Goal: Find specific page/section: Find specific page/section

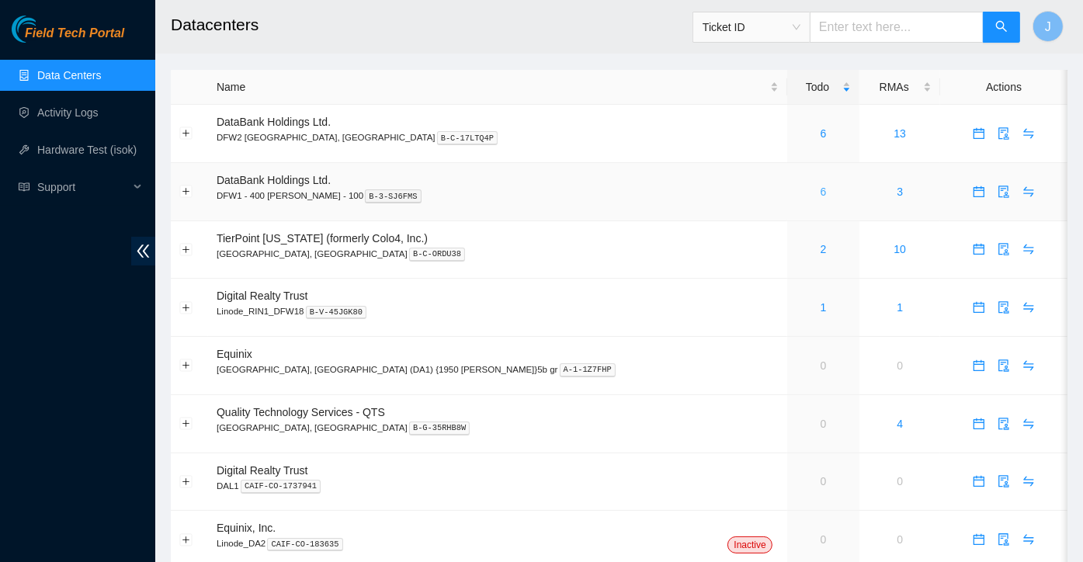
click at [821, 194] on link "6" at bounding box center [824, 192] width 6 height 12
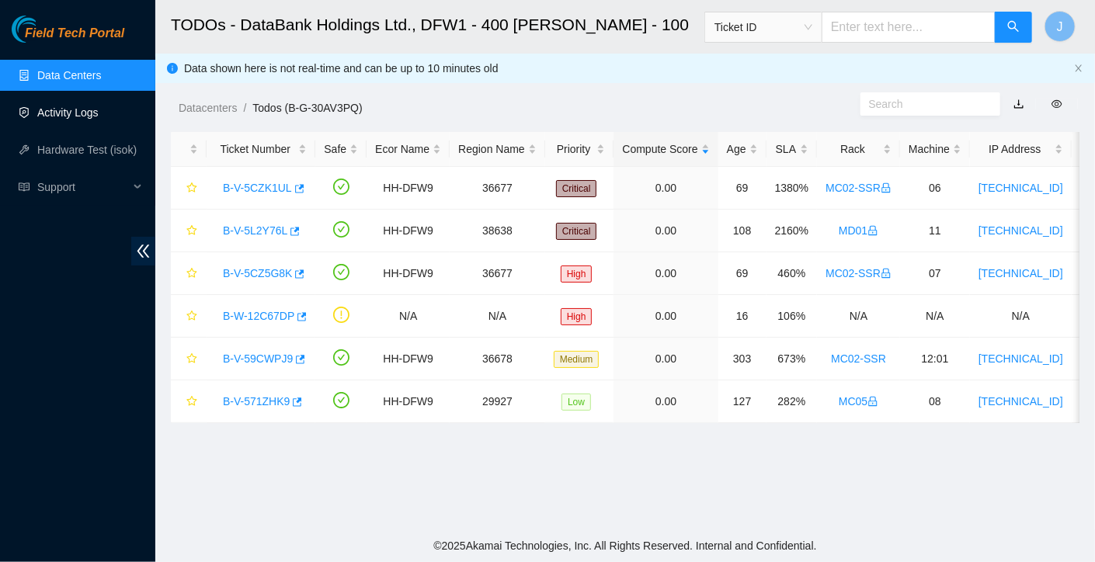
click at [67, 119] on link "Activity Logs" at bounding box center [67, 112] width 61 height 12
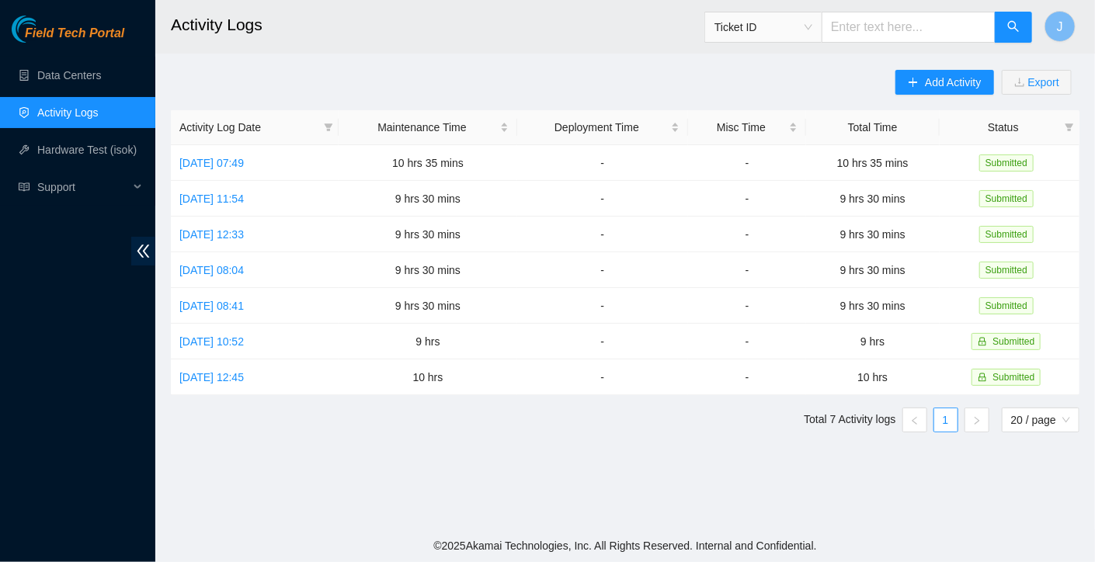
click at [67, 119] on link "Activity Logs" at bounding box center [67, 112] width 61 height 12
click at [101, 72] on link "Data Centers" at bounding box center [69, 75] width 64 height 12
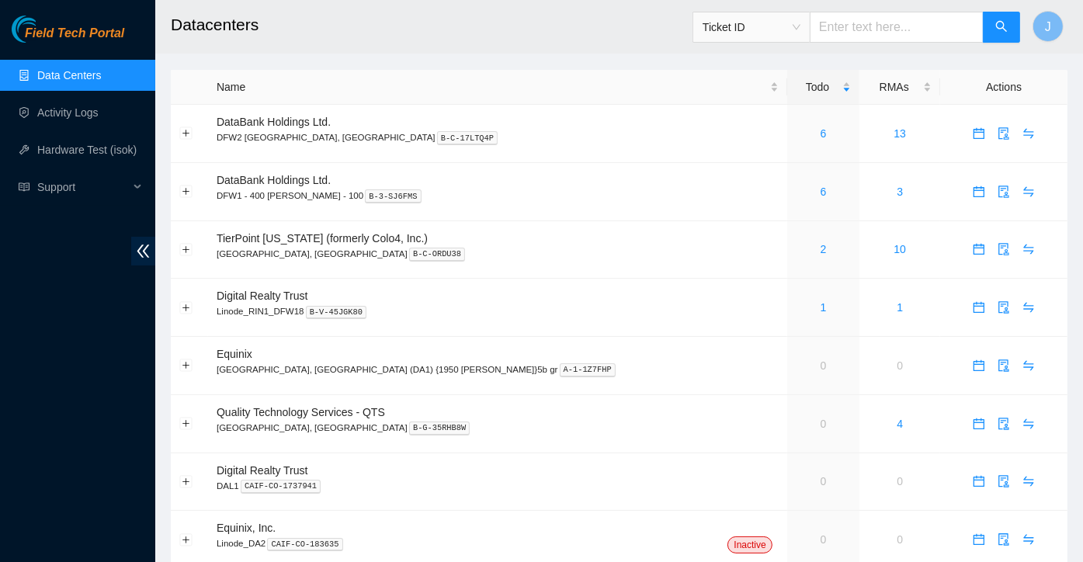
click at [422, 30] on h2 "Datacenters" at bounding box center [539, 25] width 737 height 50
click at [660, 40] on h2 "Datacenters" at bounding box center [539, 25] width 737 height 50
